Goal: Information Seeking & Learning: Find specific fact

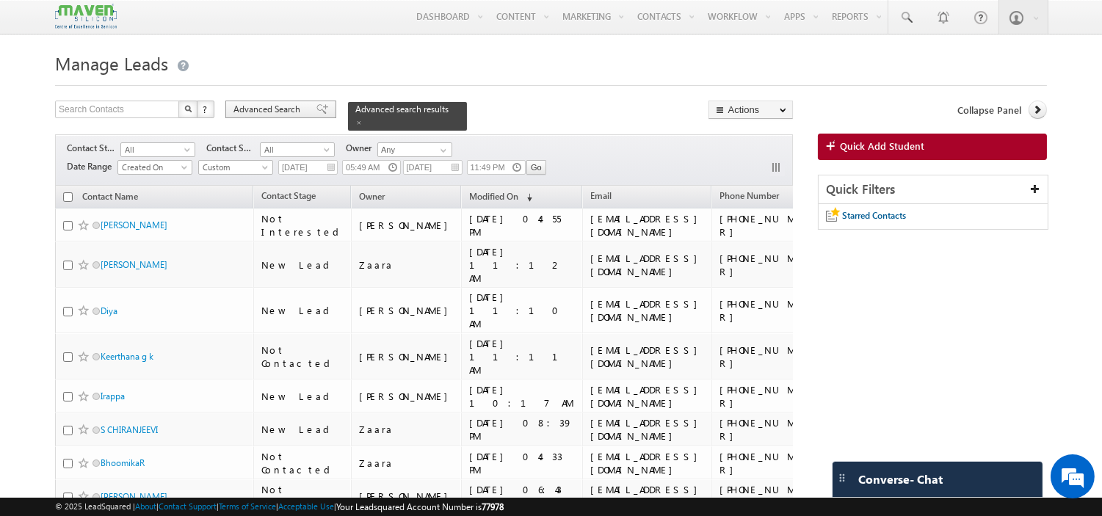
click at [295, 108] on span "Advanced Search" at bounding box center [268, 109] width 71 height 13
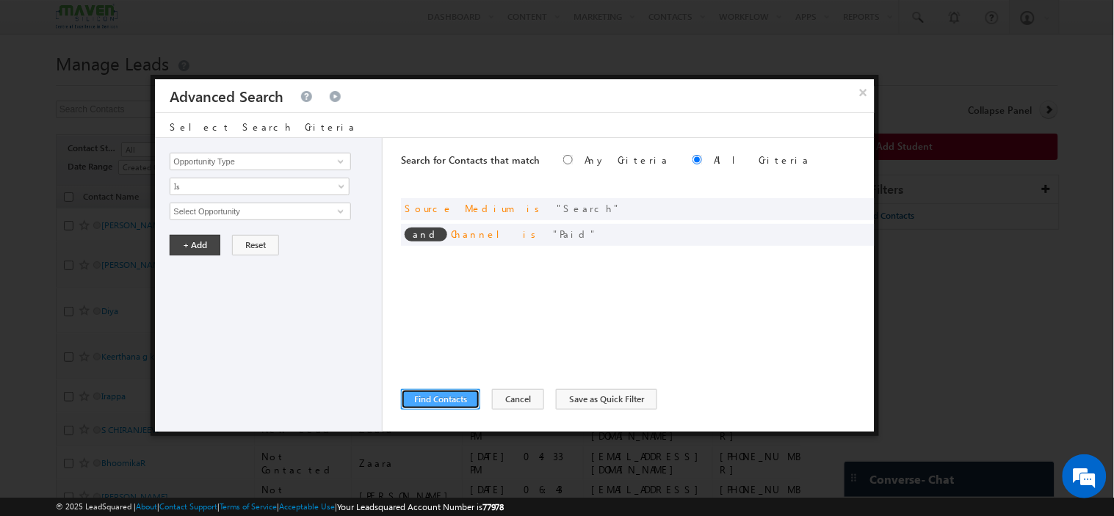
click at [451, 399] on button "Find Contacts" at bounding box center [440, 399] width 79 height 21
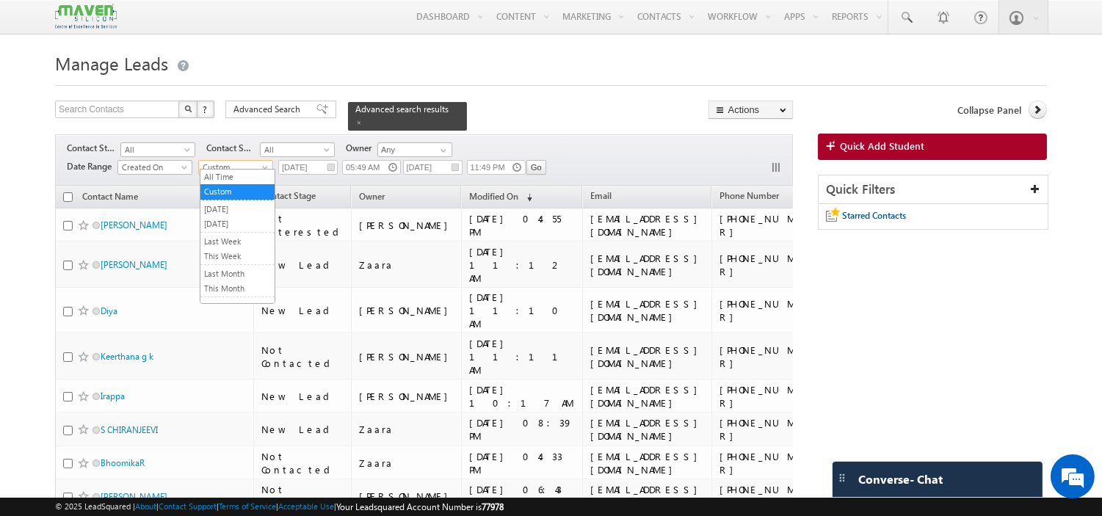
click at [214, 161] on span "Custom" at bounding box center [234, 167] width 70 height 13
click at [228, 221] on link "[DATE]" at bounding box center [237, 223] width 74 height 13
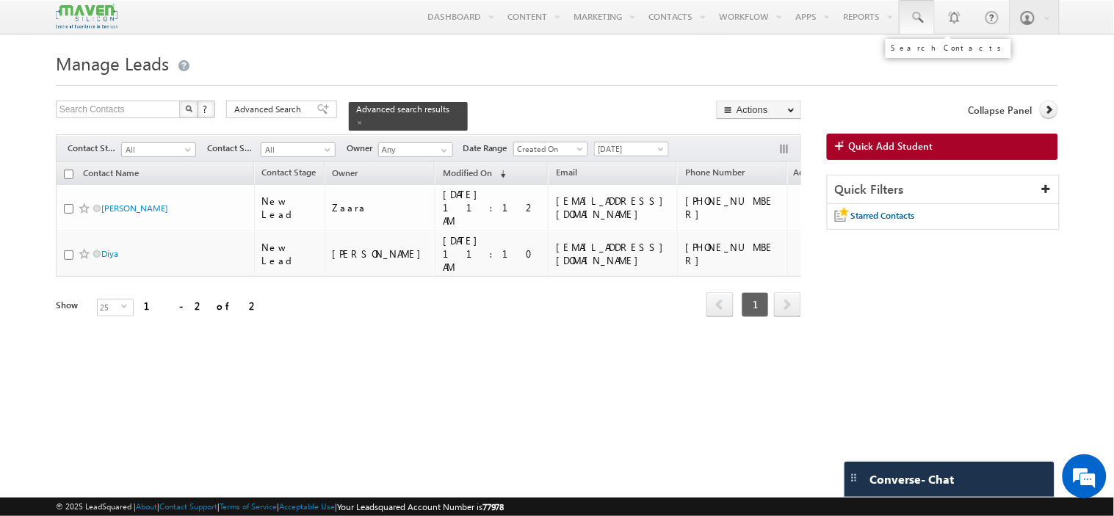
click at [912, 18] on span at bounding box center [917, 17] width 15 height 15
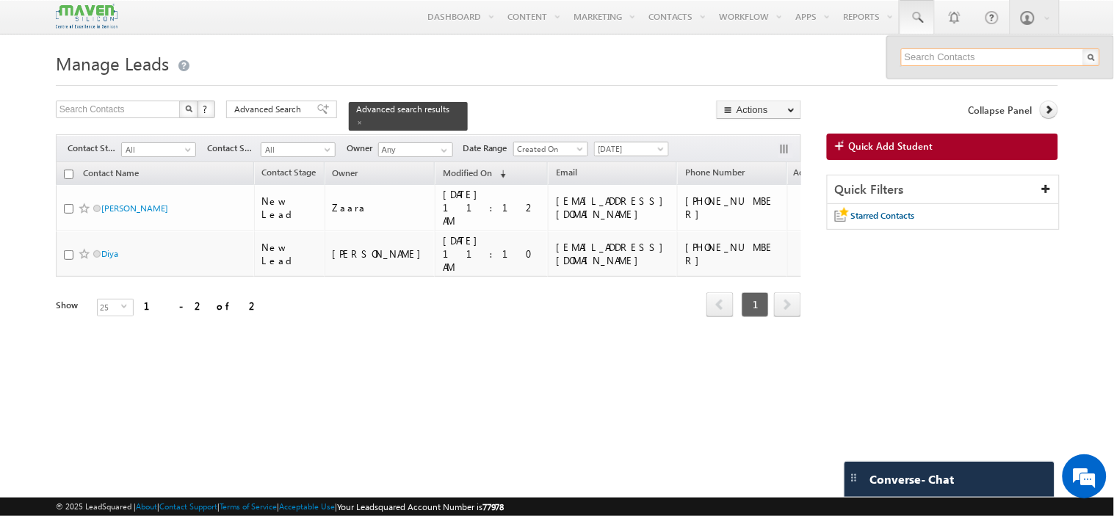
click at [909, 57] on input "text" at bounding box center [1000, 57] width 199 height 18
paste input "[EMAIL_ADDRESS][DOMAIN_NAME]"
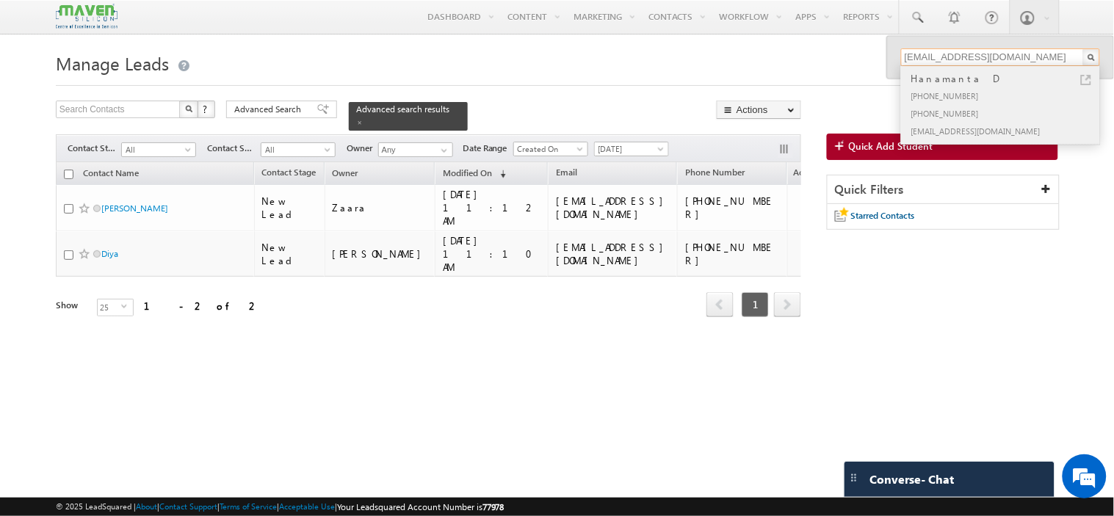
type input "[EMAIL_ADDRESS][DOMAIN_NAME]"
click at [974, 94] on div "+91-7337780086" at bounding box center [1006, 96] width 197 height 18
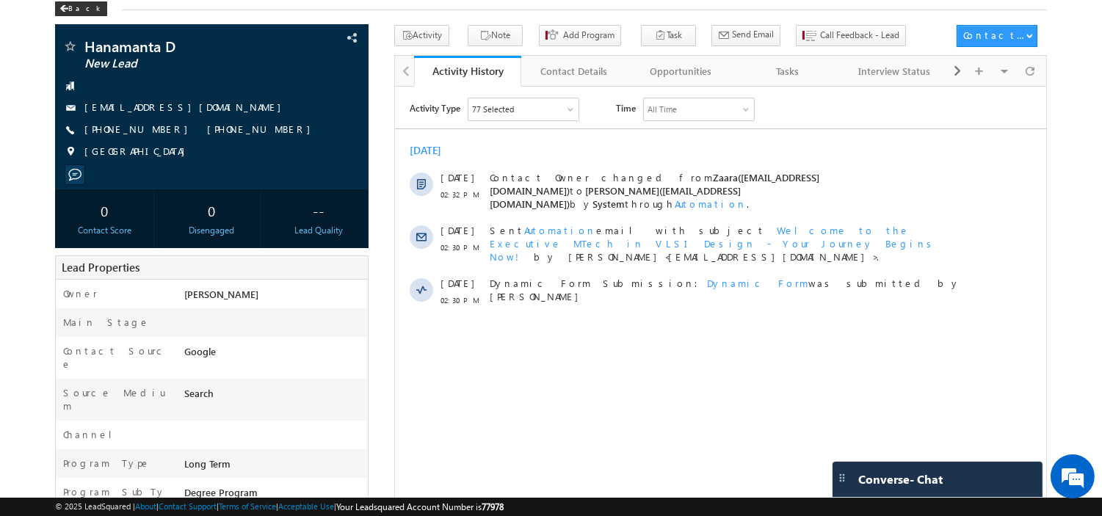
scroll to position [71, 0]
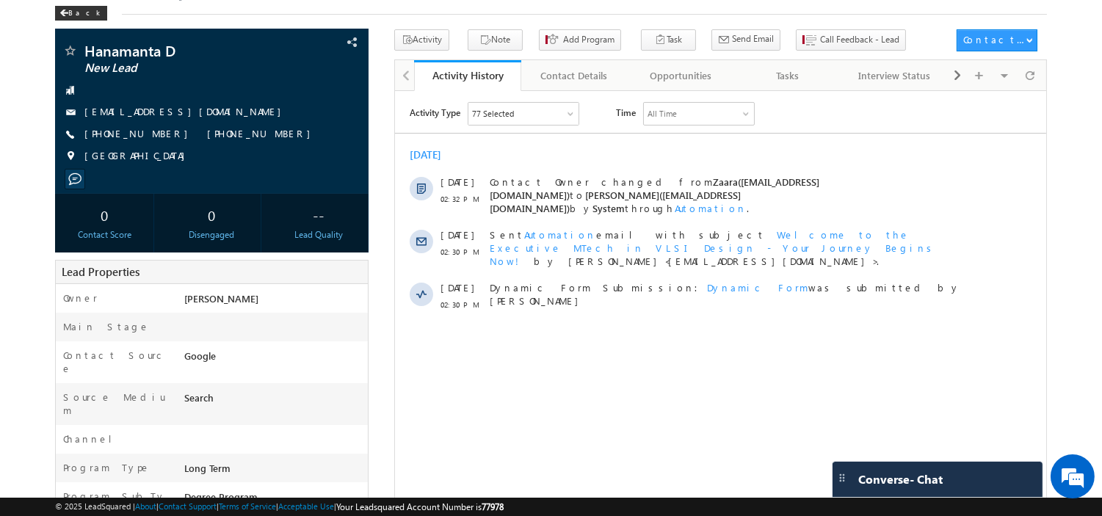
click at [0, 307] on body "Menu Manager Marketing manag er@ma ven-s ilico [DOMAIN_NAME]" at bounding box center [551, 475] width 1102 height 1093
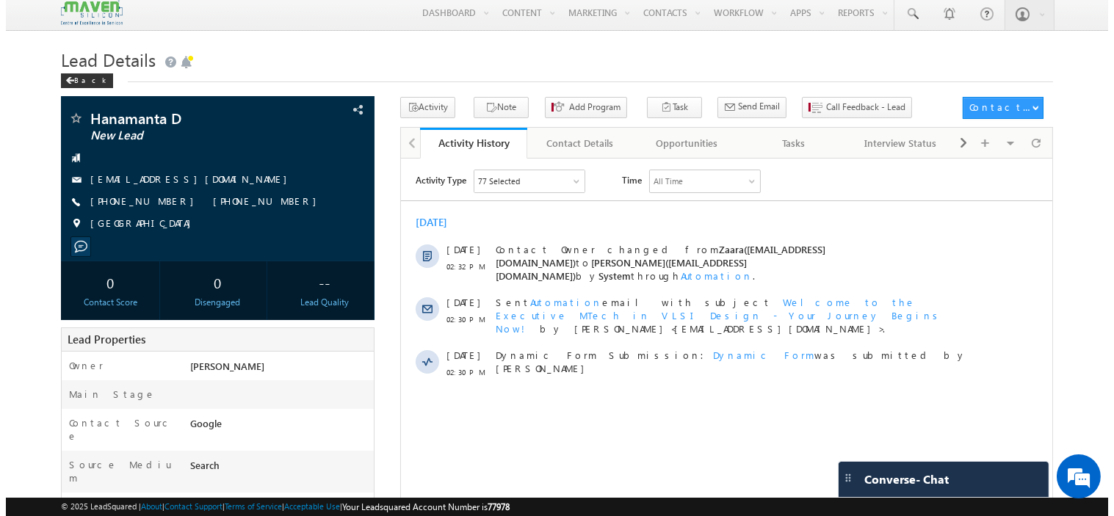
scroll to position [0, 0]
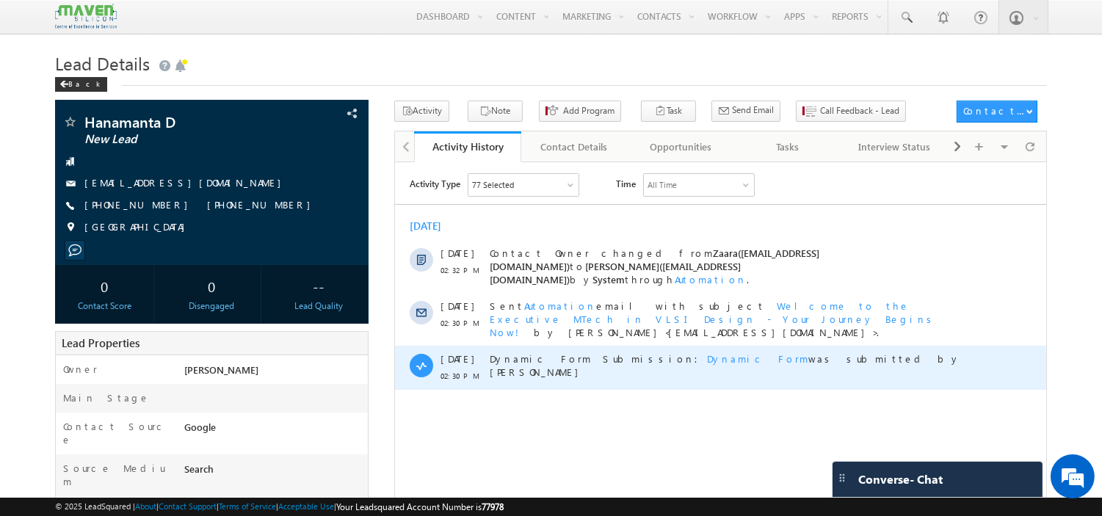
click at [706, 352] on span "Dynamic Form" at bounding box center [756, 358] width 101 height 12
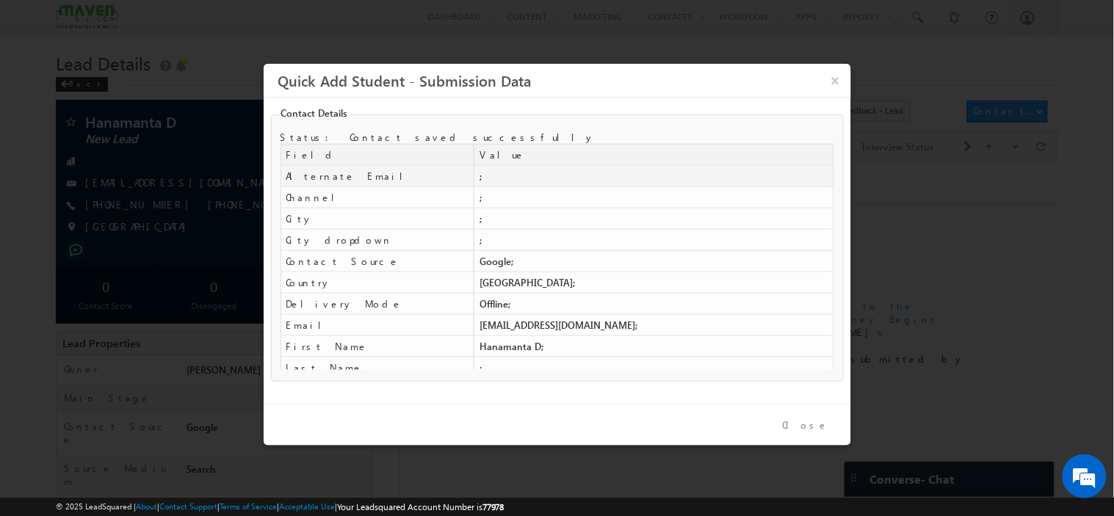
drag, startPoint x: 817, startPoint y: 160, endPoint x: 817, endPoint y: 177, distance: 16.9
click at [817, 177] on table "Field Value Alternate Email ; Channel ; City" at bounding box center [556, 395] width 553 height 504
drag, startPoint x: 840, startPoint y: 165, endPoint x: 825, endPoint y: 169, distance: 15.1
click at [825, 169] on fieldset "Contact Details Status: Contact saved successfully Field Value Alternate Email …" at bounding box center [557, 246] width 573 height 269
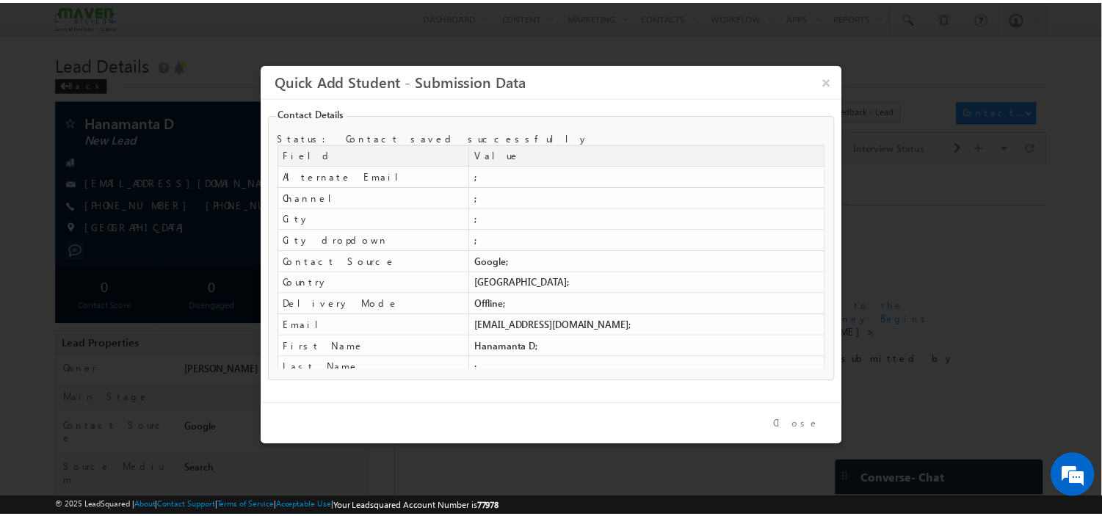
scroll to position [266, 0]
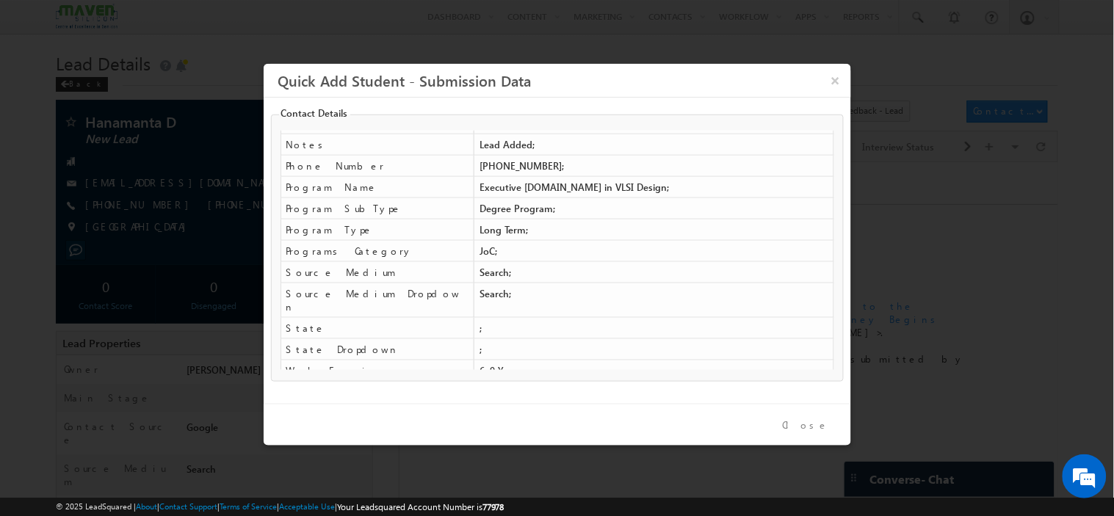
click at [813, 428] on button "Close" at bounding box center [805, 424] width 68 height 21
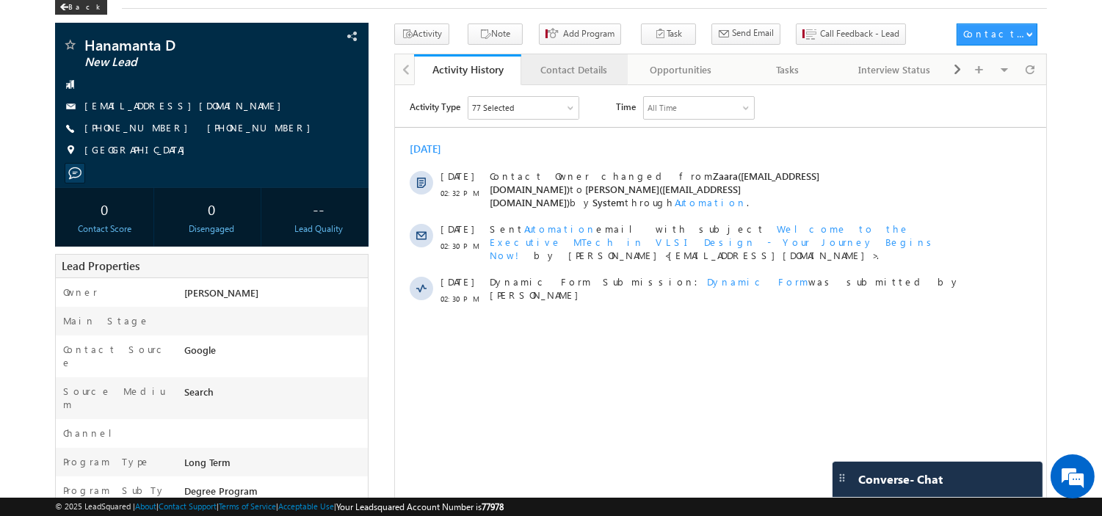
scroll to position [0, 0]
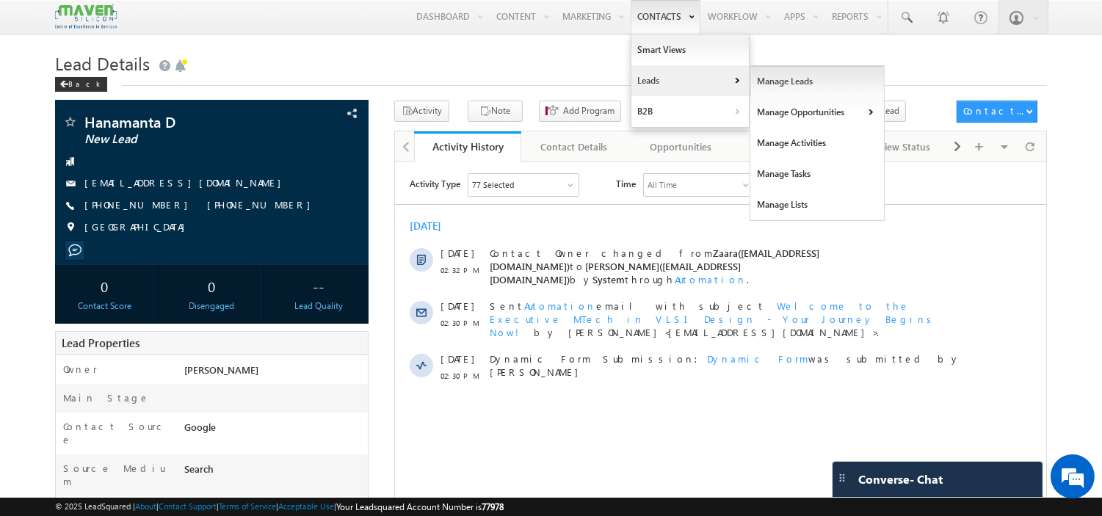
click at [783, 81] on link "Manage Leads" at bounding box center [817, 81] width 134 height 31
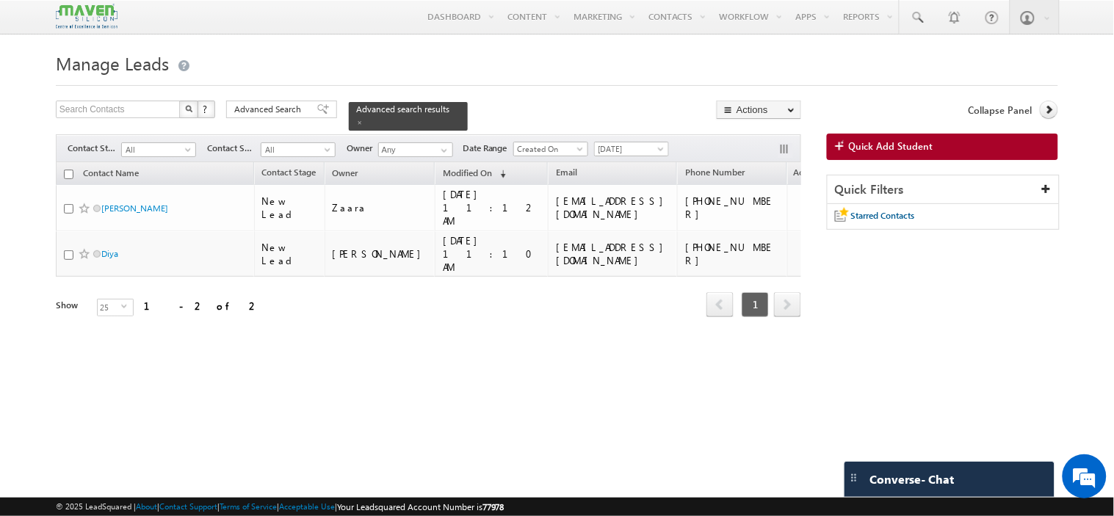
click at [229, 390] on div "Manage Leads Search Contacts X ? 2 results found Advanced Search Advanced Searc…" at bounding box center [557, 231] width 1002 height 367
click at [532, 277] on div "Refresh first prev 1 next last 1 - 2 of 2" at bounding box center [428, 298] width 745 height 43
